Goal: Transaction & Acquisition: Download file/media

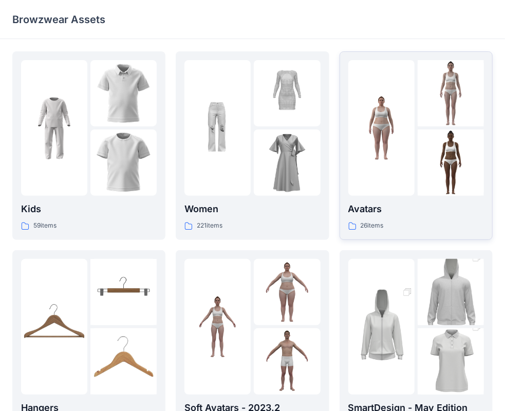
click at [423, 120] on img at bounding box center [451, 93] width 66 height 66
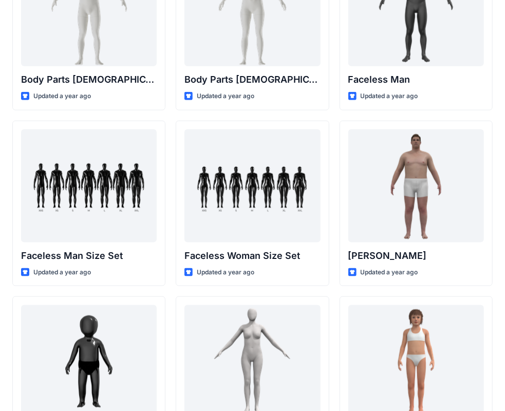
scroll to position [411, 0]
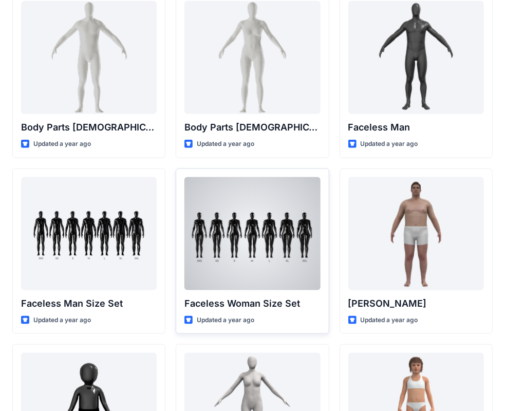
click at [262, 250] on div at bounding box center [252, 233] width 136 height 113
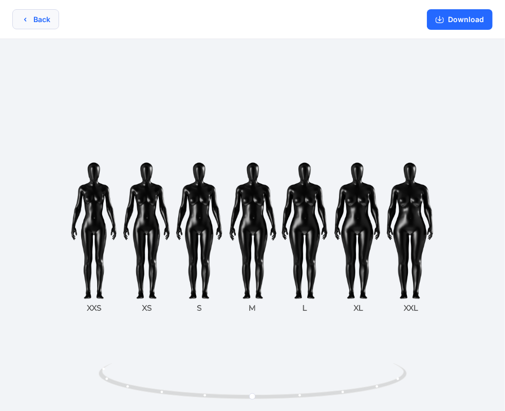
click at [52, 15] on button "Back" at bounding box center [35, 19] width 47 height 20
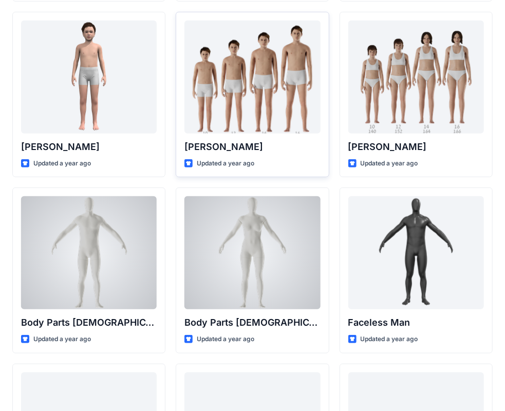
scroll to position [205, 0]
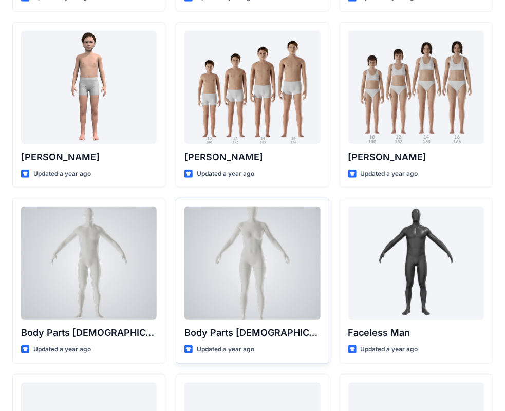
click at [253, 258] on div at bounding box center [252, 262] width 136 height 113
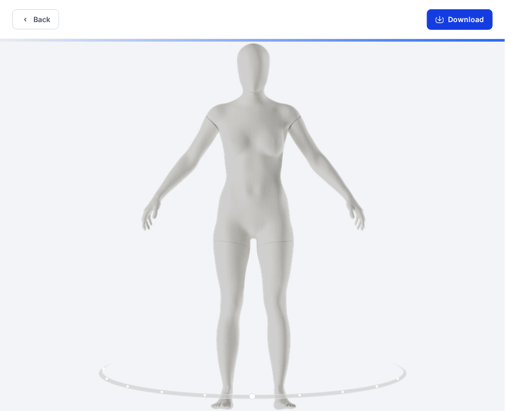
click at [457, 21] on button "Download" at bounding box center [460, 19] width 66 height 21
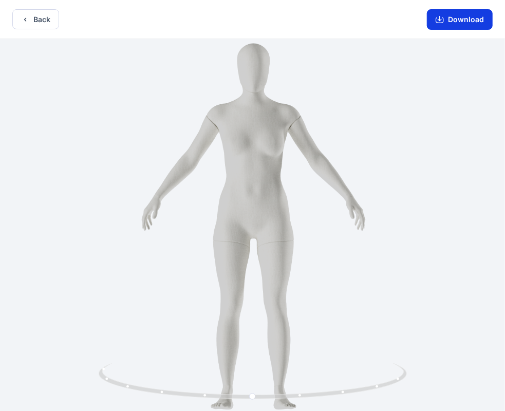
click at [460, 23] on button "Download" at bounding box center [460, 19] width 66 height 21
